Goal: Task Accomplishment & Management: Use online tool/utility

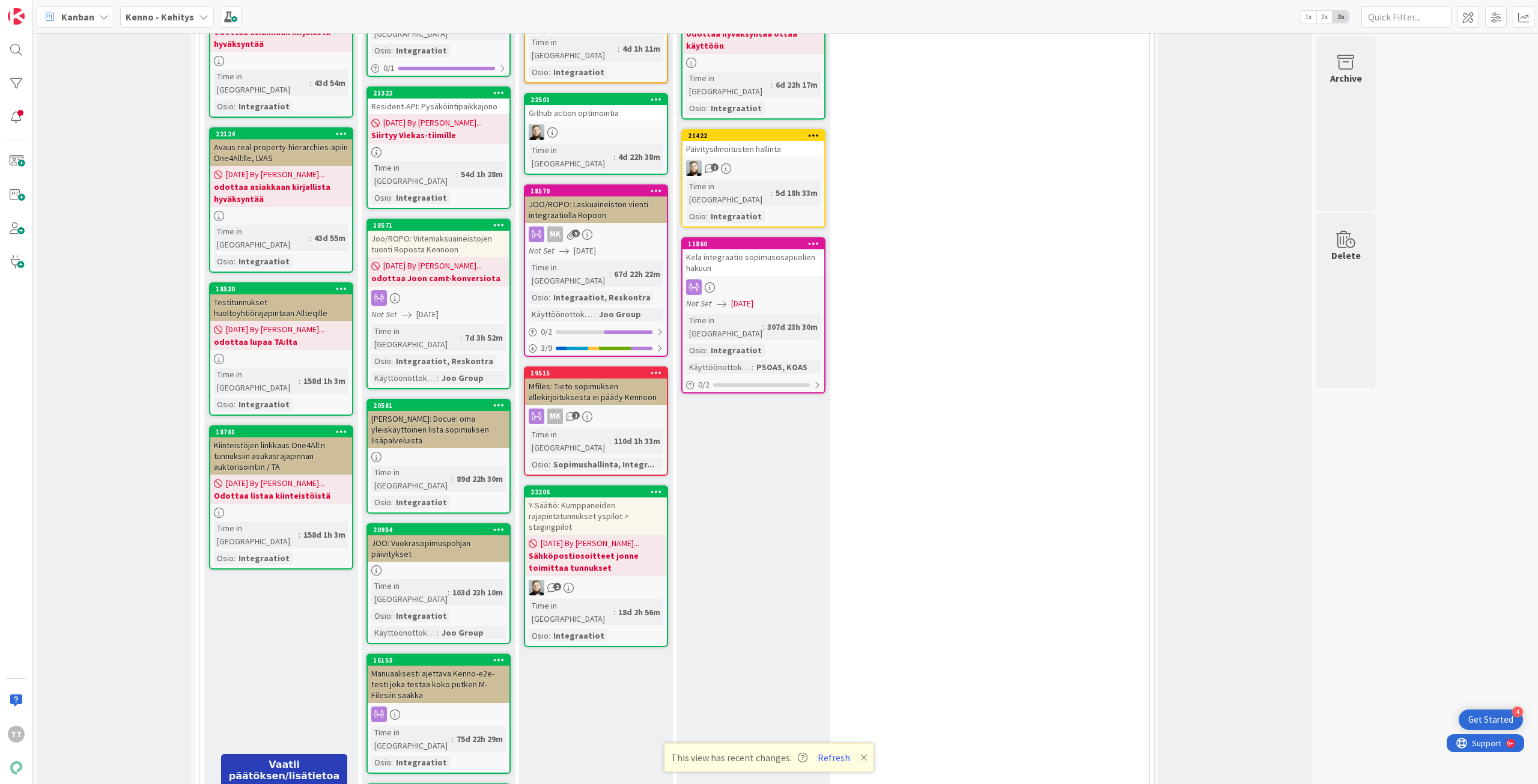
scroll to position [12249, 0]
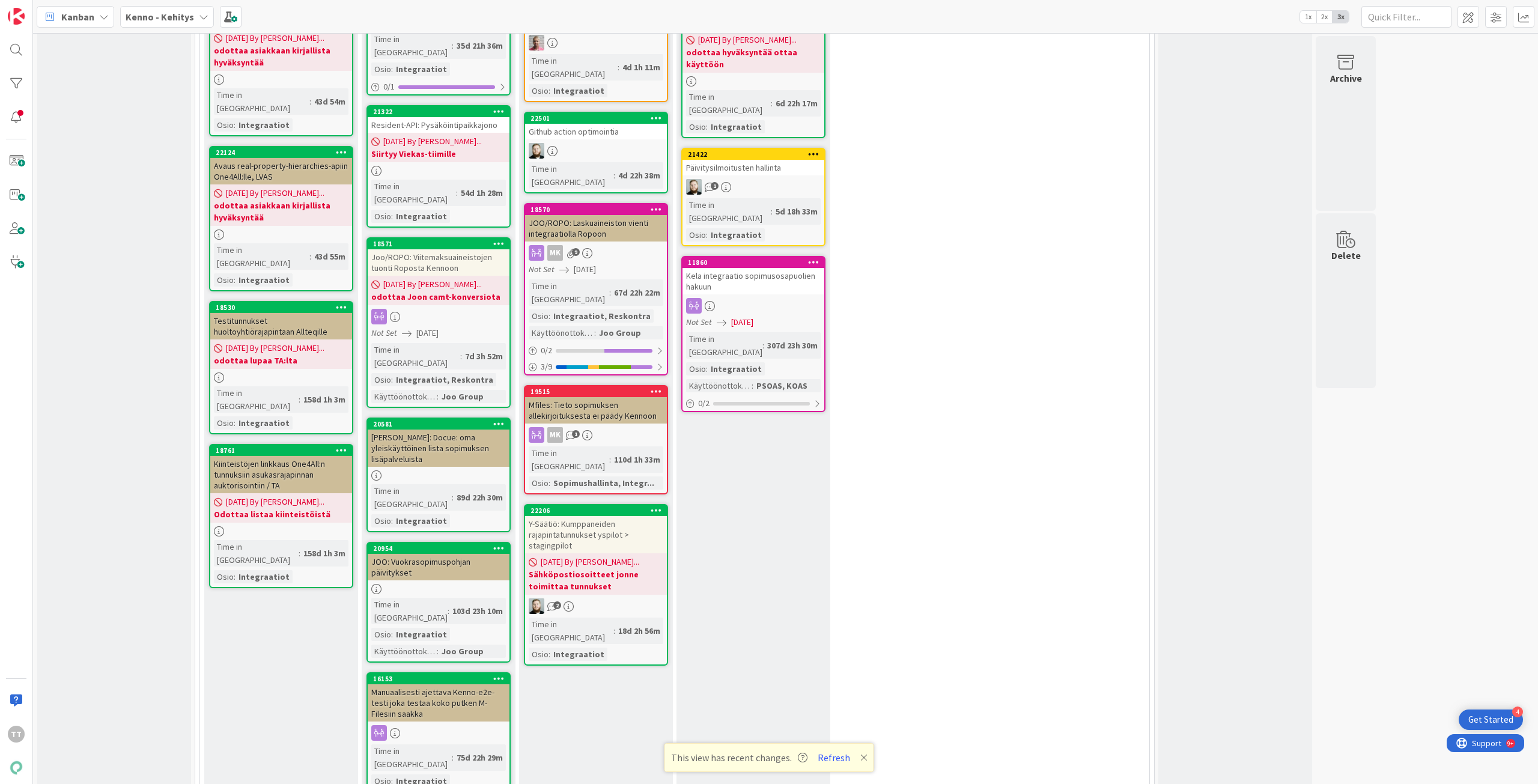
type textarea "S"
type textarea "x"
type textarea "Se"
type textarea "x"
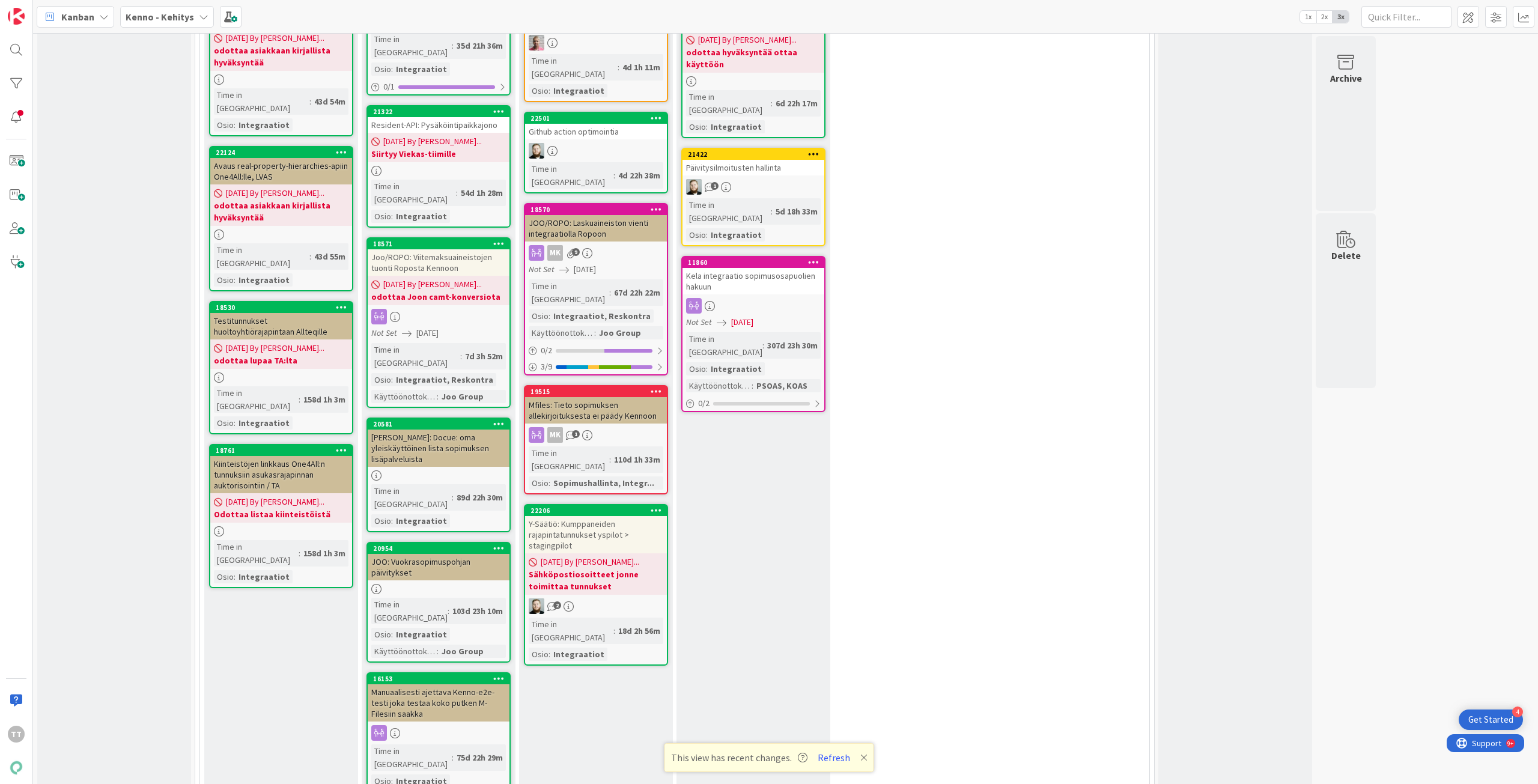
type textarea "Sel"
type textarea "x"
type textarea "Selv"
type textarea "x"
type textarea "Selvi"
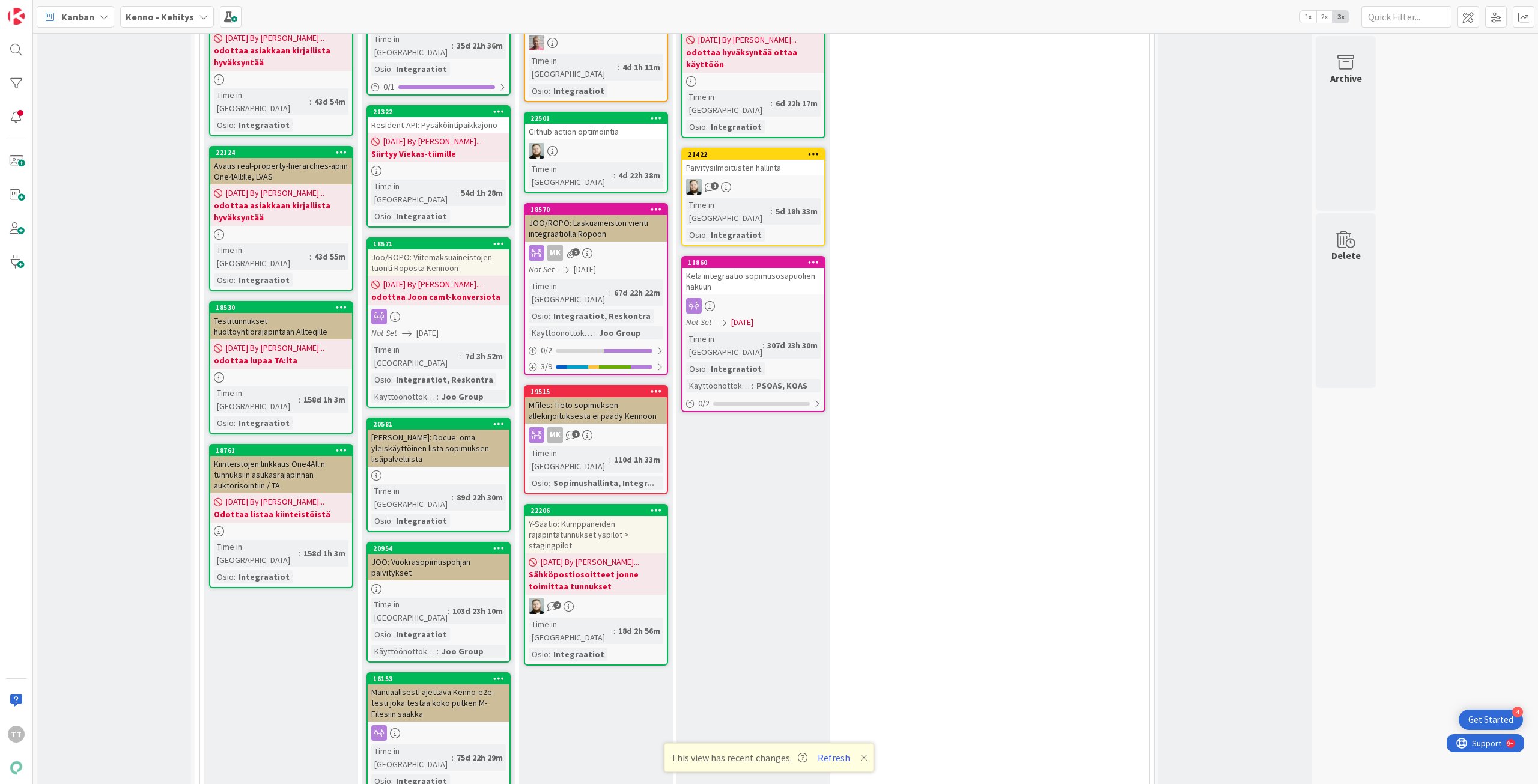
type textarea "x"
type textarea "Selvit"
type textarea "x"
type textarea "Selvite"
type textarea "x"
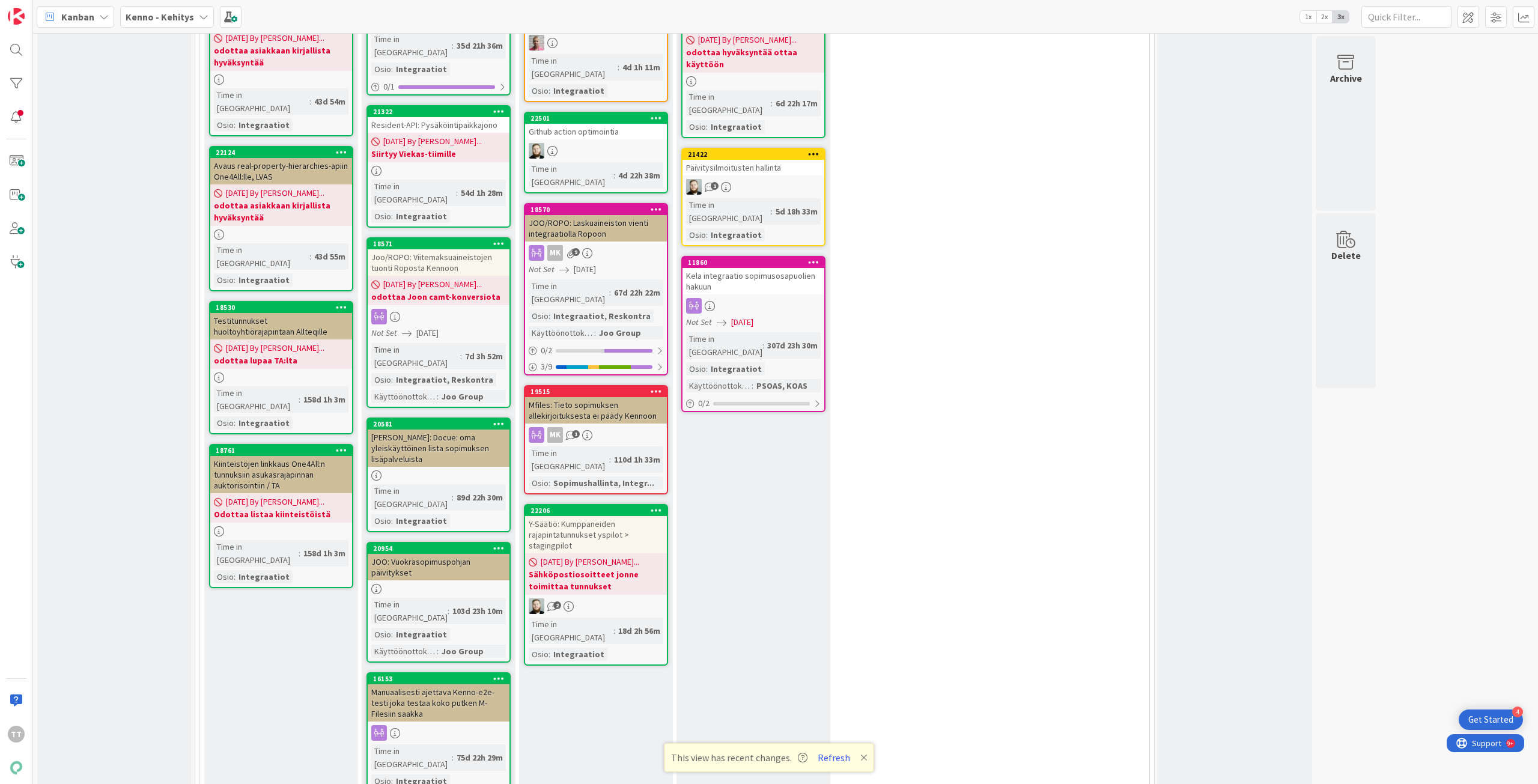
type textarea "Selvitet"
type textarea "x"
type textarea "Selvitett"
type textarea "x"
type textarea "Selvitettä"
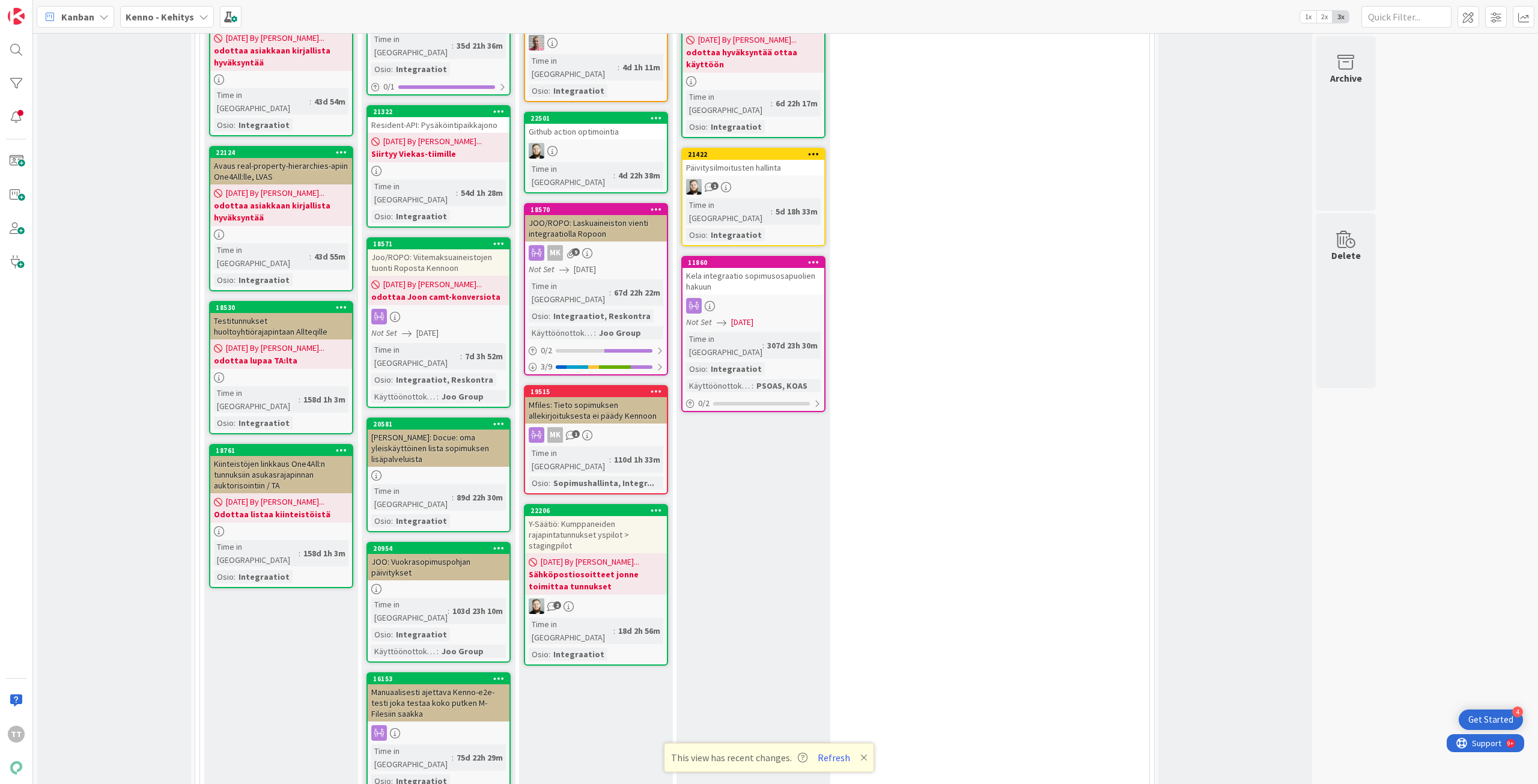
type textarea "x"
type textarea "Selvitettäv"
type textarea "x"
type textarea "Selvitettävä"
type textarea "x"
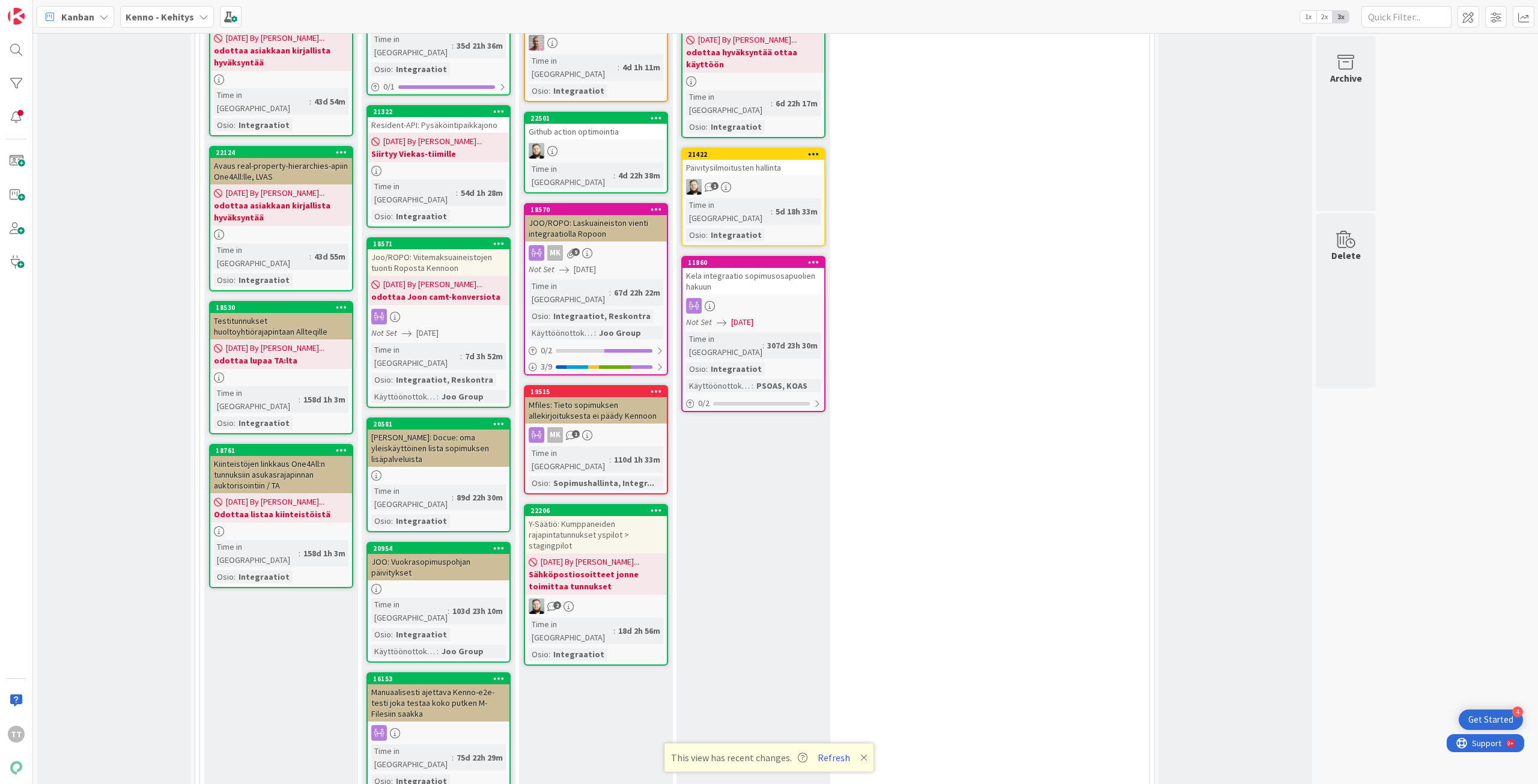
type textarea "Selvitettävä"
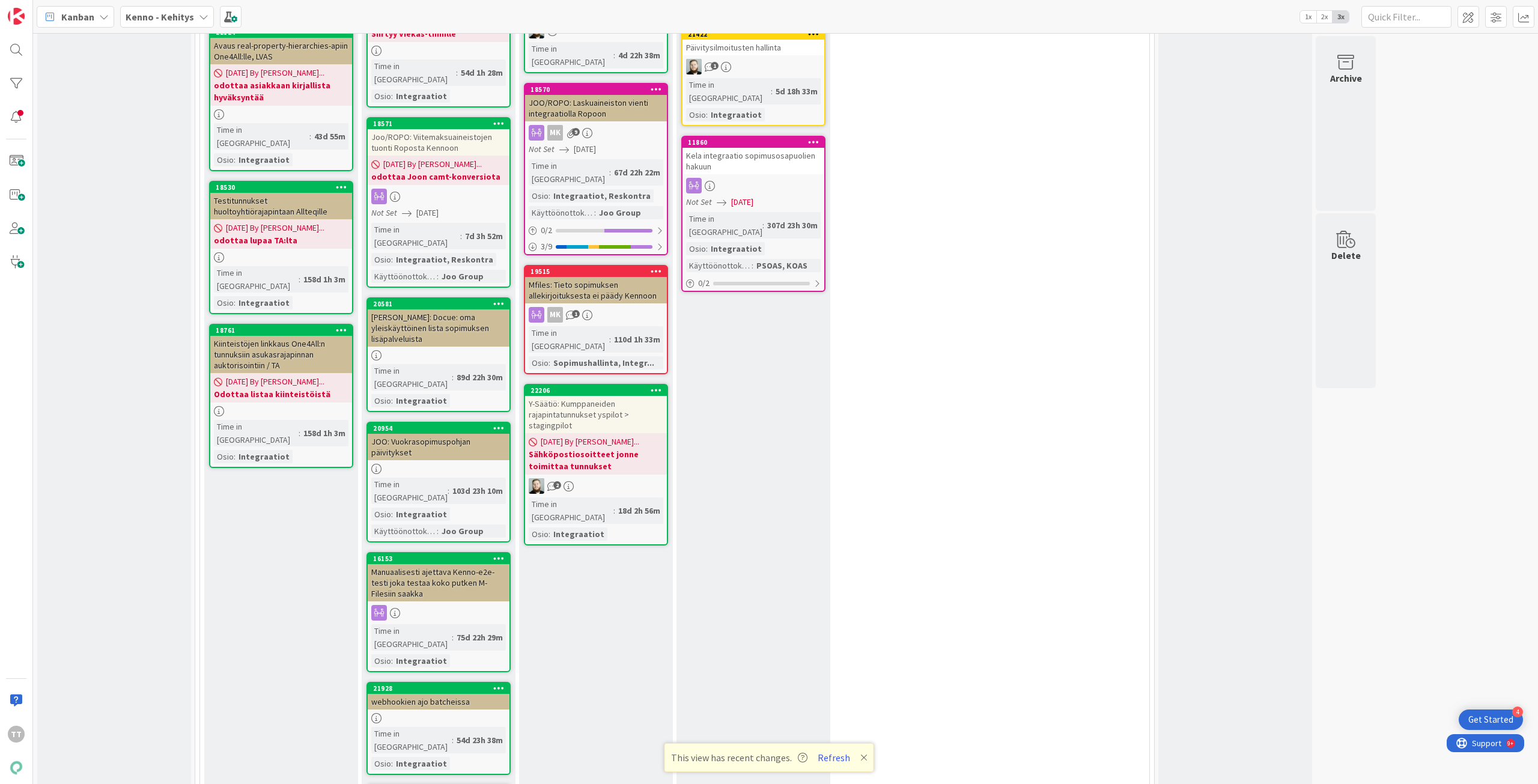
scroll to position [0, 0]
type textarea "x"
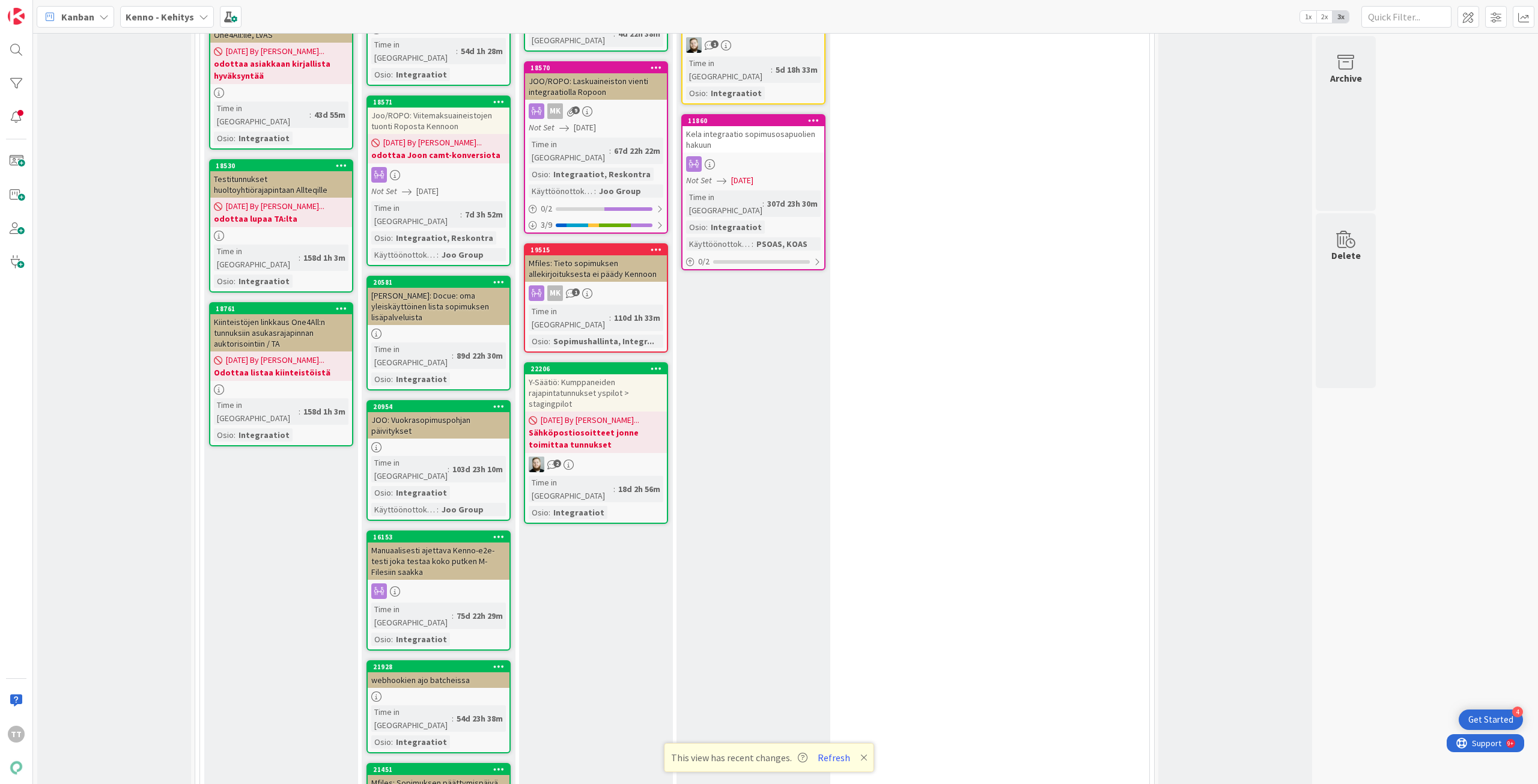
type textarea "Selvitettävä"
type textarea "x"
type textarea "Selvitettävä h"
type textarea "x"
type textarea "Selvitettävä ha"
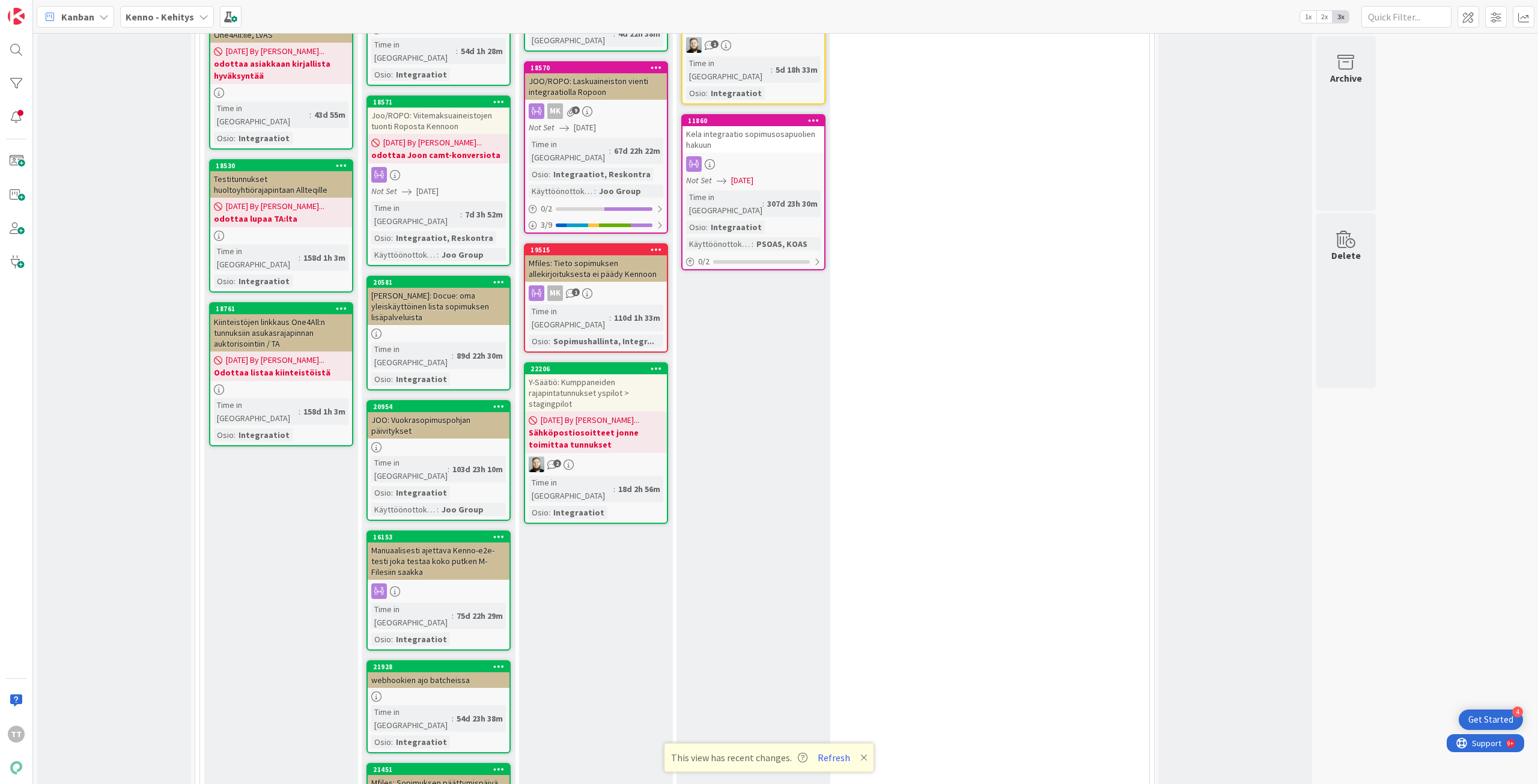
type textarea "x"
type textarea "Selvitettävä hak"
type textarea "x"
type textarea "Selvitettävä hake"
type textarea "x"
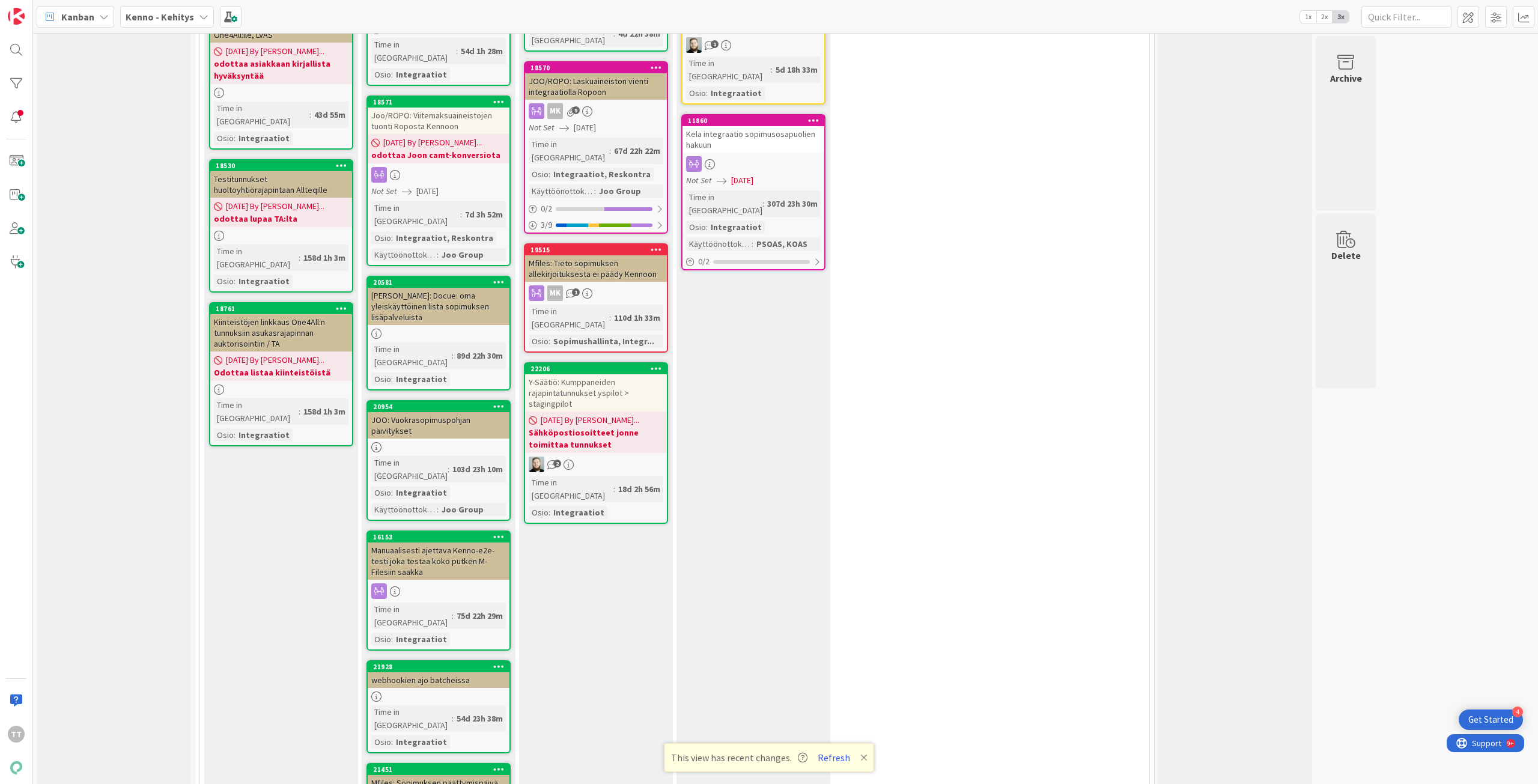
type textarea "Selvitettävä hakem"
type textarea "x"
type textarea "Selvitettävä hakemu"
type textarea "x"
type textarea "Selvitettävä hakemus"
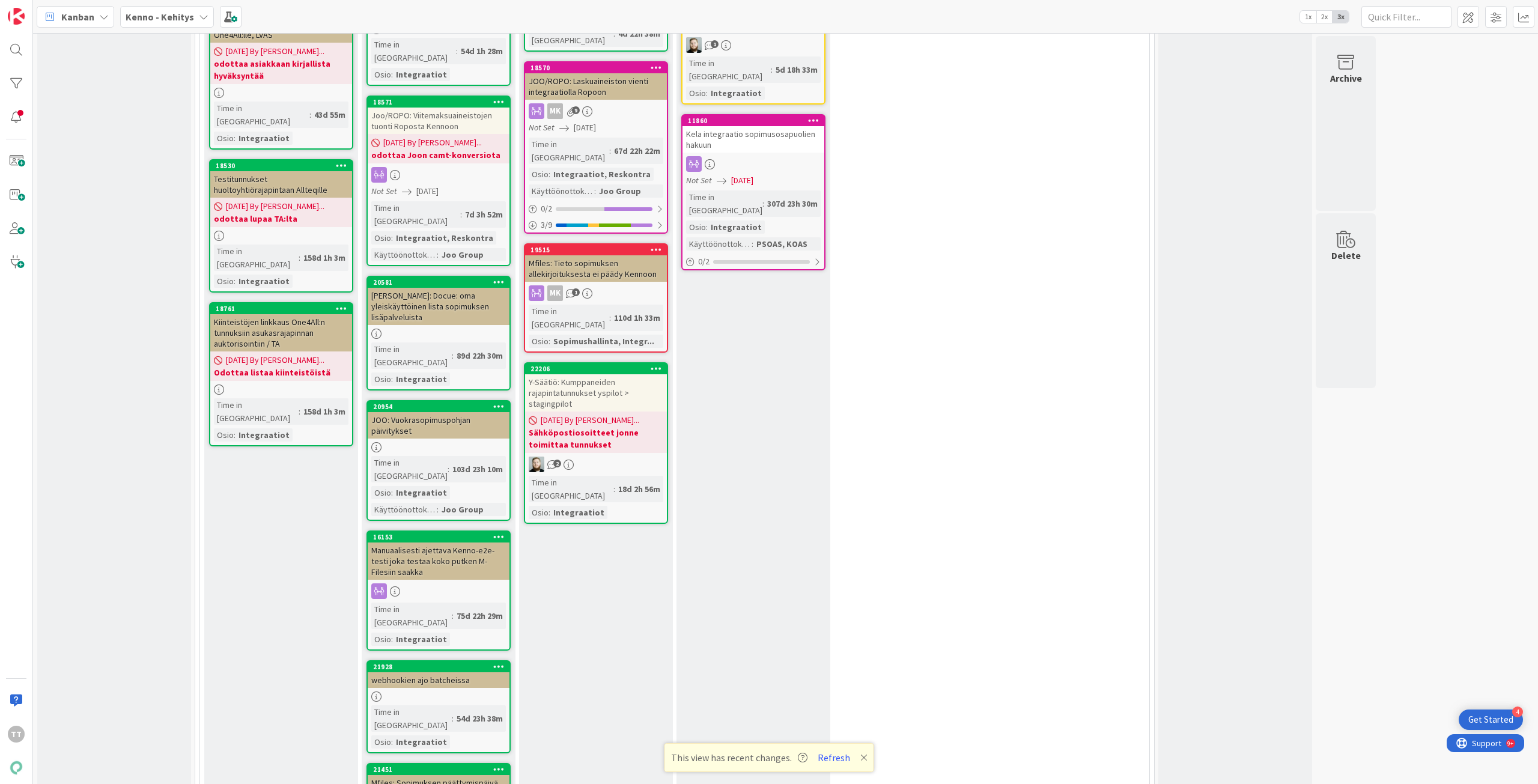
type textarea "x"
type textarea "Selvitettävä hakemusm"
type textarea "x"
type textarea "Selvitettävä hakemusmä"
type textarea "x"
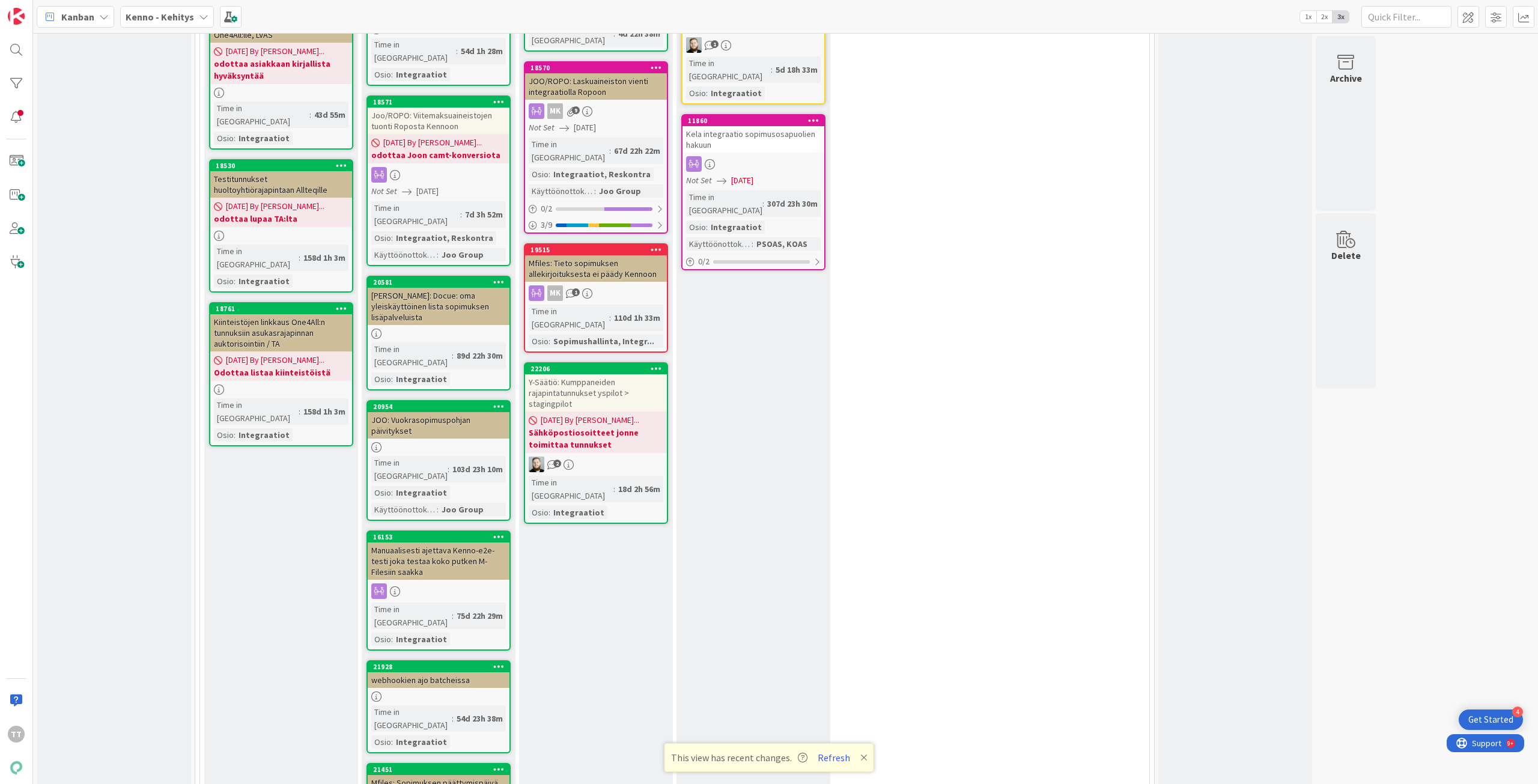
type textarea "Selvitettävä hakemusmää"
type textarea "x"
type textarea "Selvitettävä hakemusmäär"
type textarea "x"
type textarea "Selvitettävä hakemusmäärä"
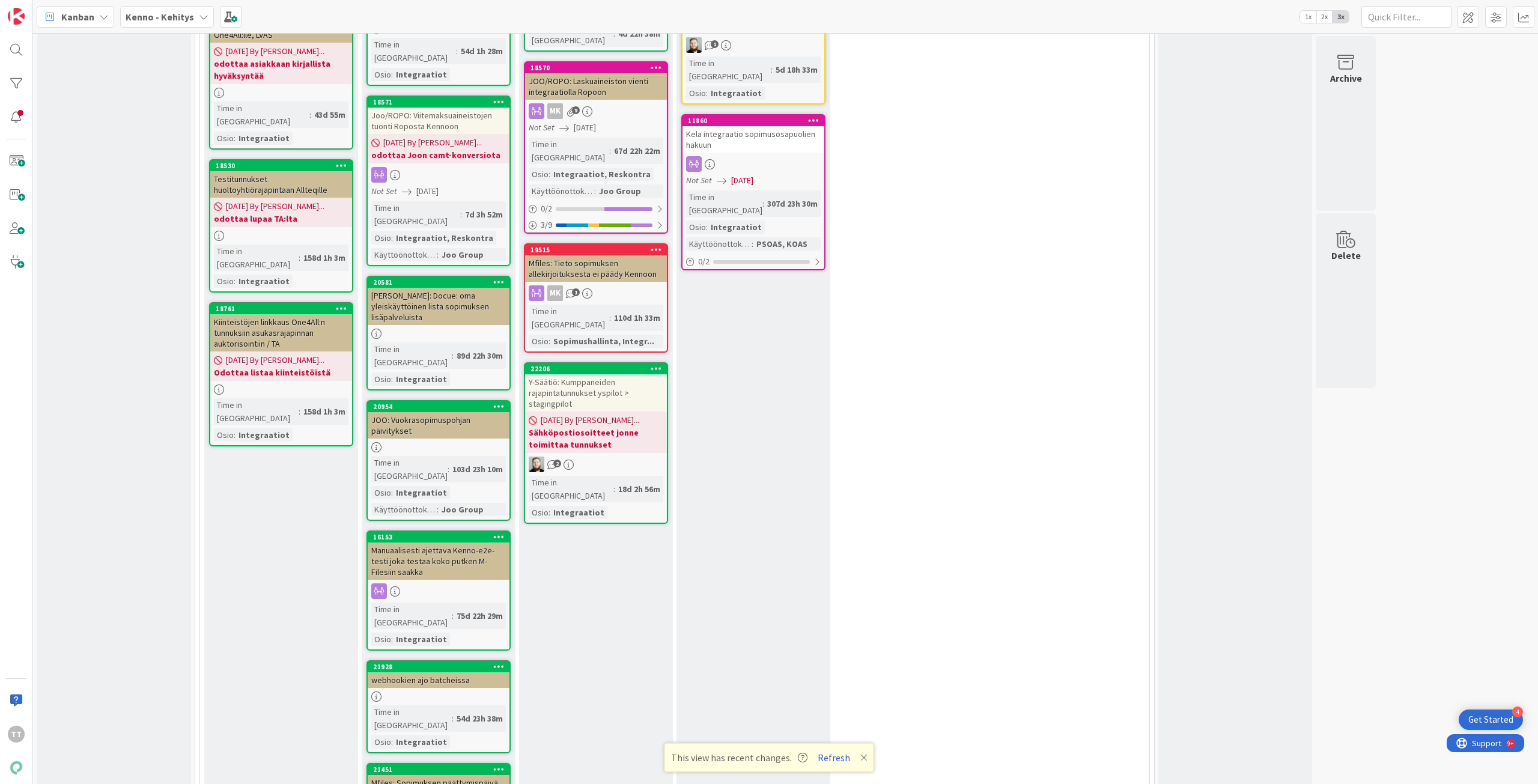
type textarea "x"
type textarea "Selvitettävä hakemusmäärät"
type textarea "x"
type textarea "Selvitettävä hakemusmäärät"
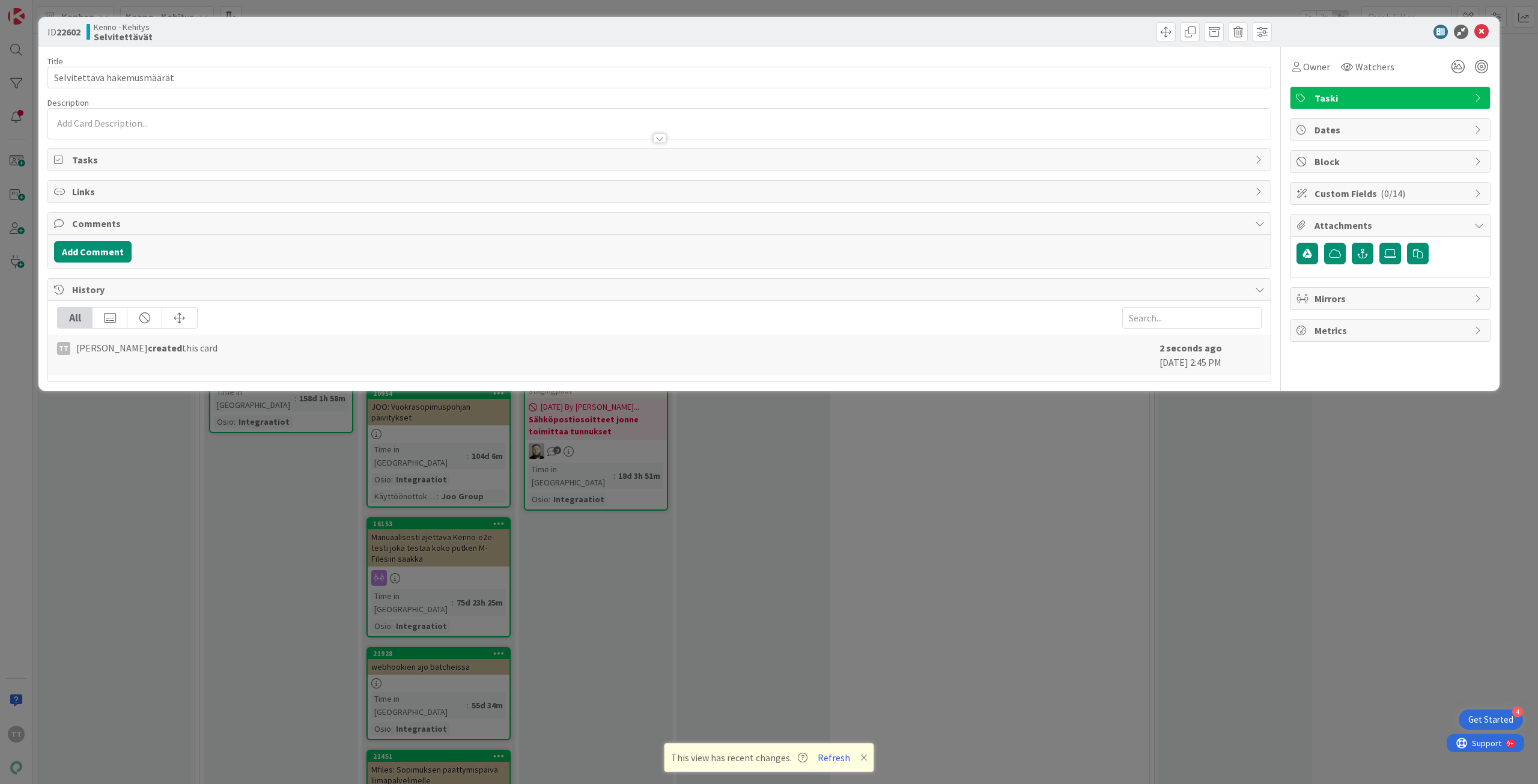
click at [70, 123] on div at bounding box center [659, 123] width 1222 height 30
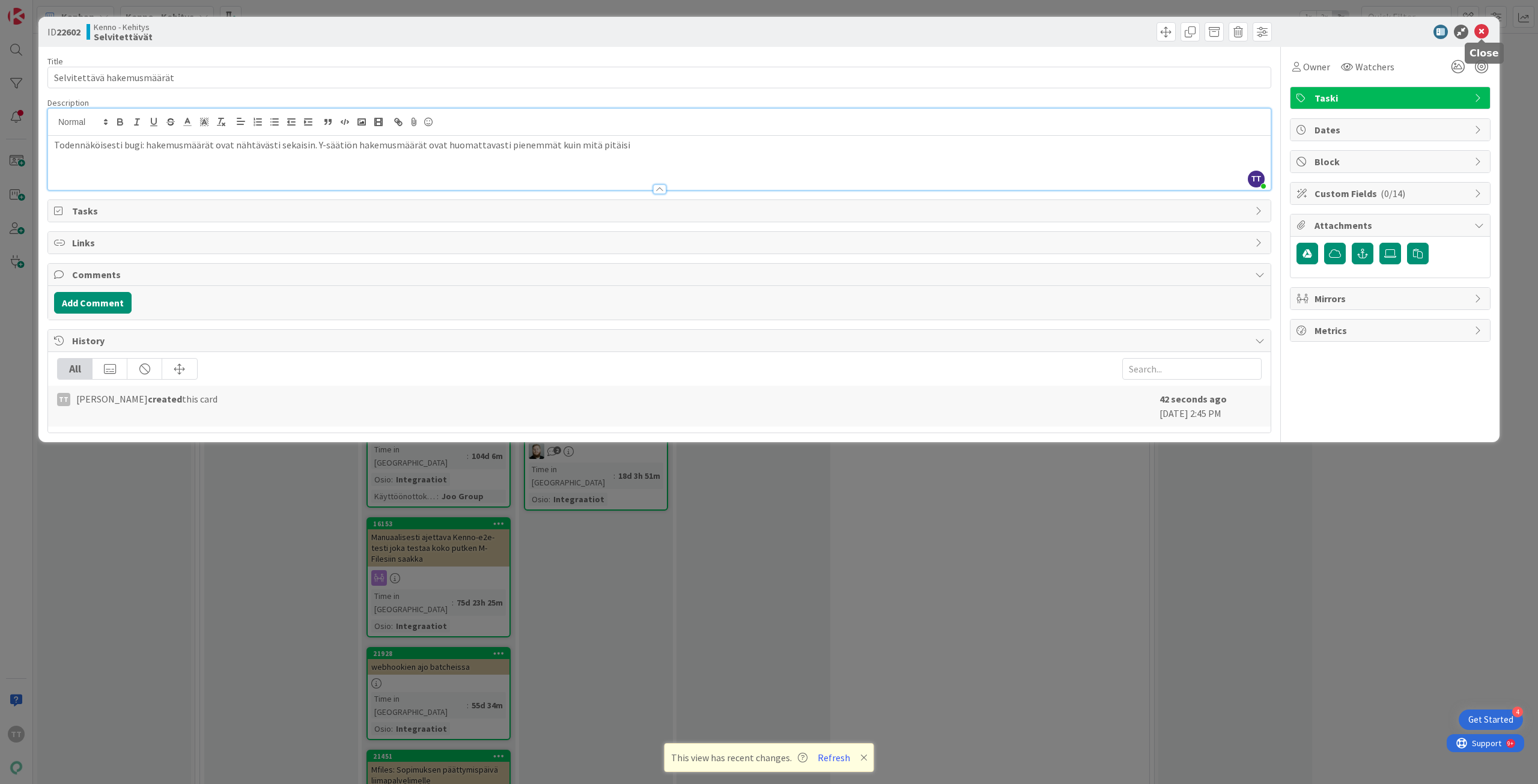
click at [1484, 32] on icon at bounding box center [1481, 32] width 14 height 14
